Goal: Entertainment & Leisure: Consume media (video, audio)

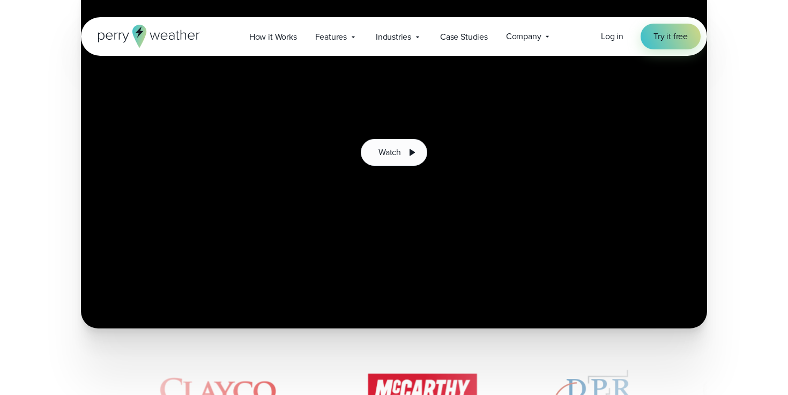
click at [169, 186] on wistia-player at bounding box center [394, 152] width 626 height 352
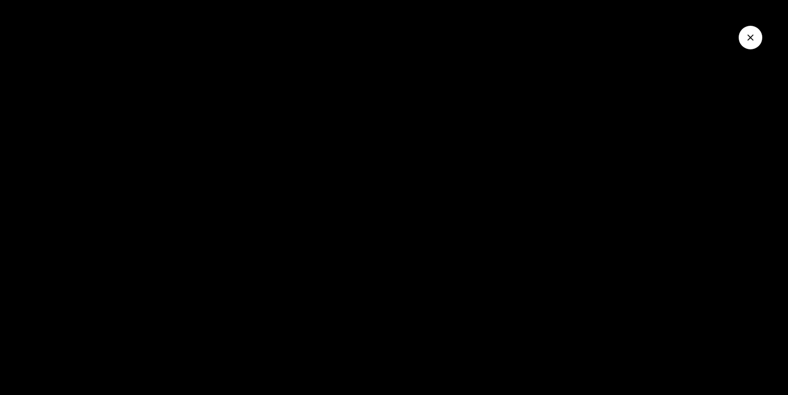
click at [750, 35] on icon "Close Video" at bounding box center [750, 37] width 11 height 11
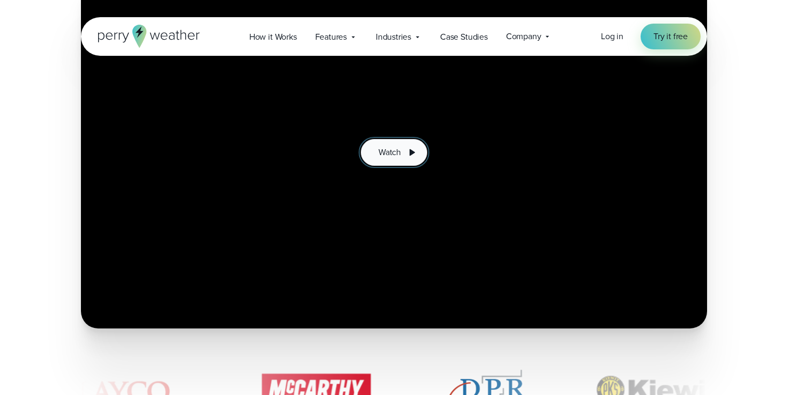
click at [389, 154] on span "Watch" at bounding box center [390, 152] width 23 height 13
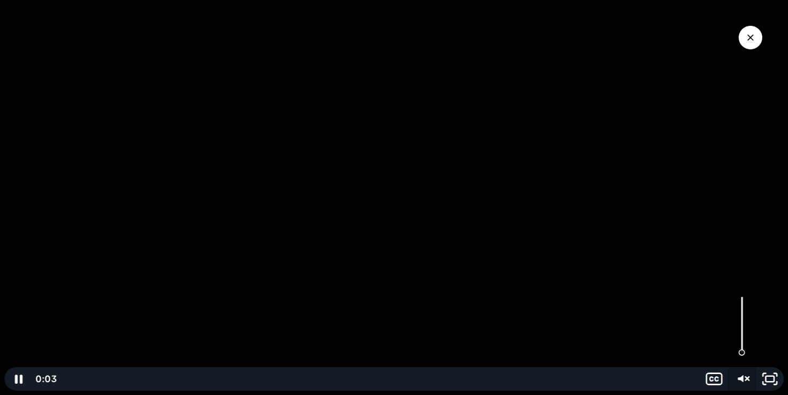
click at [745, 376] on icon "Unmute" at bounding box center [742, 379] width 28 height 24
